Goal: Information Seeking & Learning: Learn about a topic

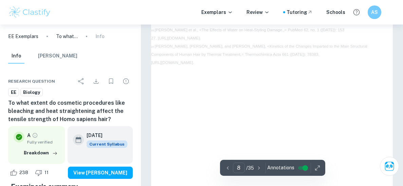
scroll to position [2461, 0]
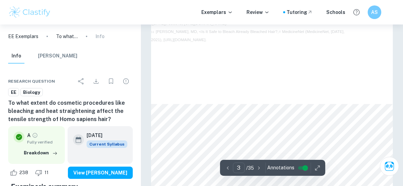
type input "1"
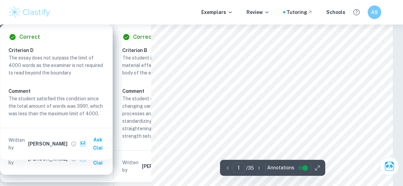
click at [59, 54] on button "[PERSON_NAME]" at bounding box center [57, 56] width 39 height 15
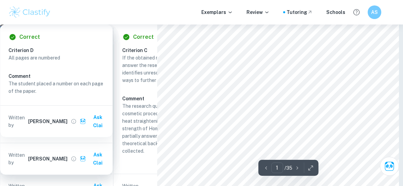
click at [134, 167] on div "A: Focus and method" at bounding box center [74, 171] width 121 height 8
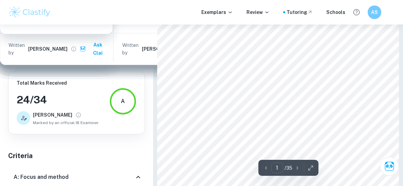
click at [143, 166] on div "A: Focus and method" at bounding box center [76, 177] width 137 height 22
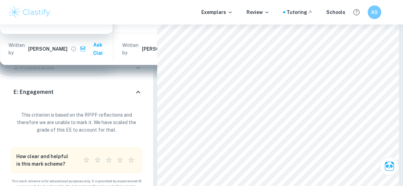
scroll to position [159, 0]
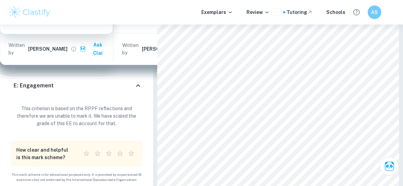
click at [140, 88] on icon at bounding box center [138, 86] width 8 height 8
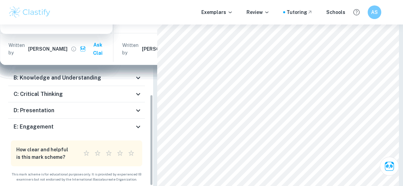
scroll to position [110, 0]
click at [128, 100] on div "C: Critical Thinking" at bounding box center [76, 94] width 137 height 16
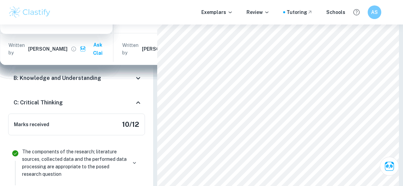
click at [137, 94] on div "C: Critical Thinking" at bounding box center [76, 103] width 137 height 22
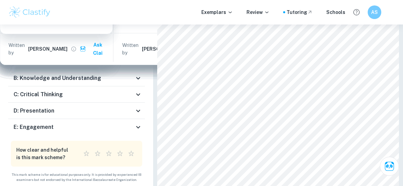
click at [129, 111] on div "D: Presentation" at bounding box center [74, 111] width 121 height 8
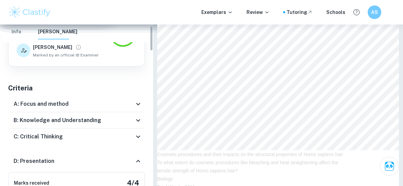
scroll to position [0, 0]
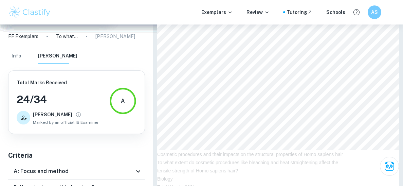
click at [26, 35] on p "EE Exemplars" at bounding box center [23, 36] width 30 height 7
click at [24, 14] on img at bounding box center [29, 12] width 43 height 14
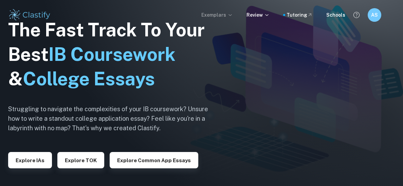
click at [219, 15] on p "Exemplars" at bounding box center [217, 14] width 32 height 7
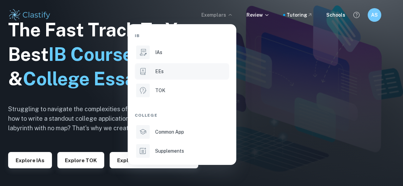
click at [161, 74] on p "EEs" at bounding box center [159, 71] width 8 height 7
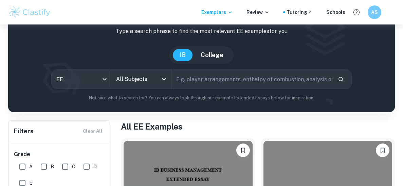
scroll to position [37, 0]
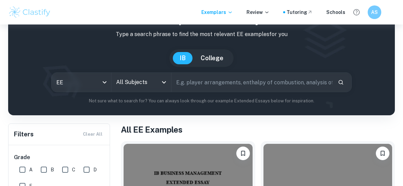
click at [137, 79] on input "All Subjects" at bounding box center [136, 82] width 43 height 13
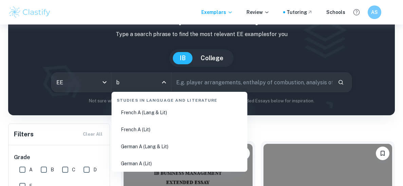
scroll to position [0, 0]
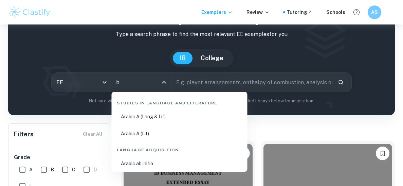
type input "b"
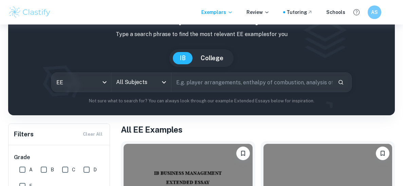
click at [145, 82] on input "All Subjects" at bounding box center [136, 82] width 43 height 13
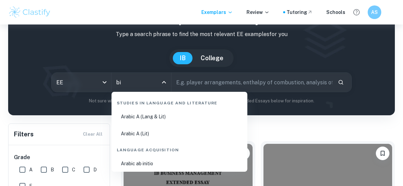
type input "bio"
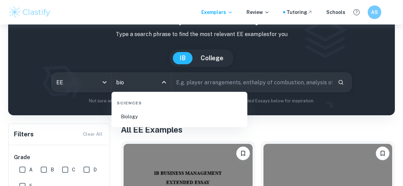
click at [129, 114] on li "Biology" at bounding box center [179, 117] width 130 height 16
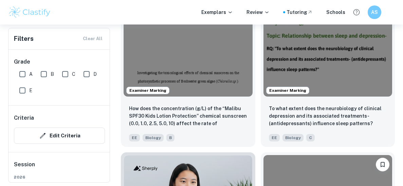
scroll to position [561, 0]
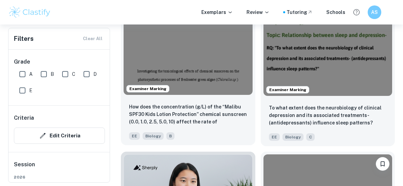
click at [248, 139] on div "How does the concentration (g/L) of the “Malibu SPF30 Kids Lotion Protection” c…" at bounding box center [188, 122] width 135 height 48
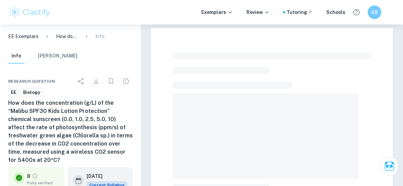
scroll to position [27, 0]
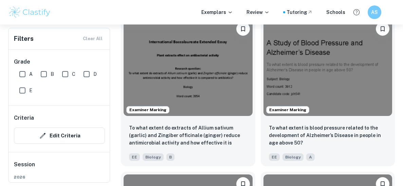
scroll to position [1162, 0]
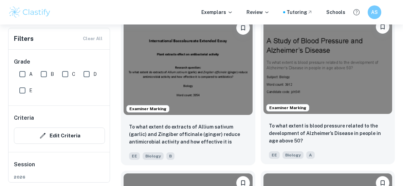
click at [341, 105] on img at bounding box center [328, 65] width 129 height 97
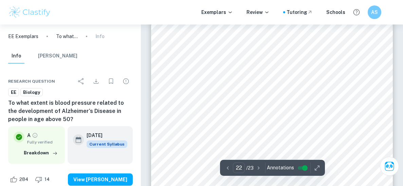
scroll to position [7435, 0]
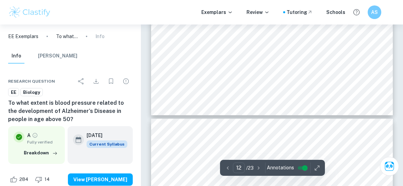
type input "11"
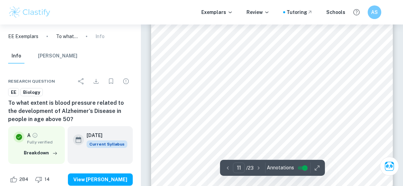
scroll to position [3526, 0]
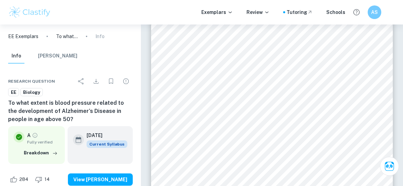
click at [61, 54] on button "[PERSON_NAME]" at bounding box center [57, 56] width 39 height 15
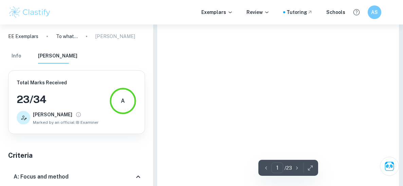
scroll to position [188, 0]
